Goal: Navigation & Orientation: Find specific page/section

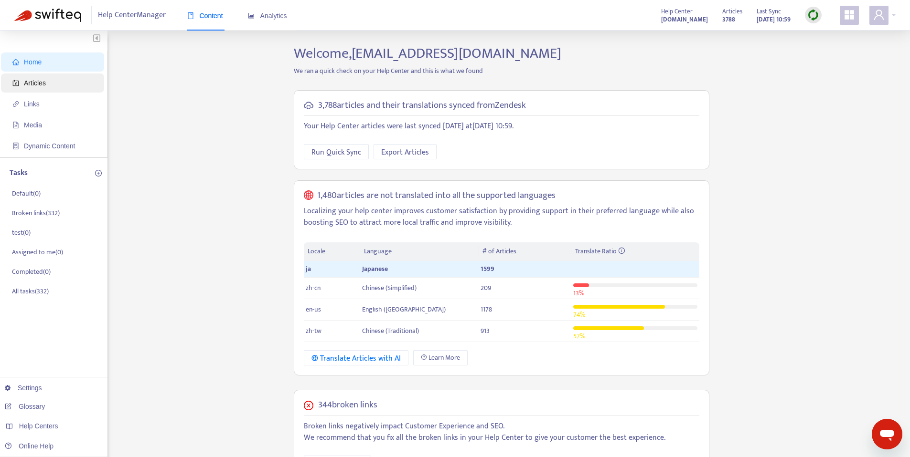
click at [42, 85] on span "Articles" at bounding box center [35, 83] width 22 height 8
